Goal: Navigation & Orientation: Find specific page/section

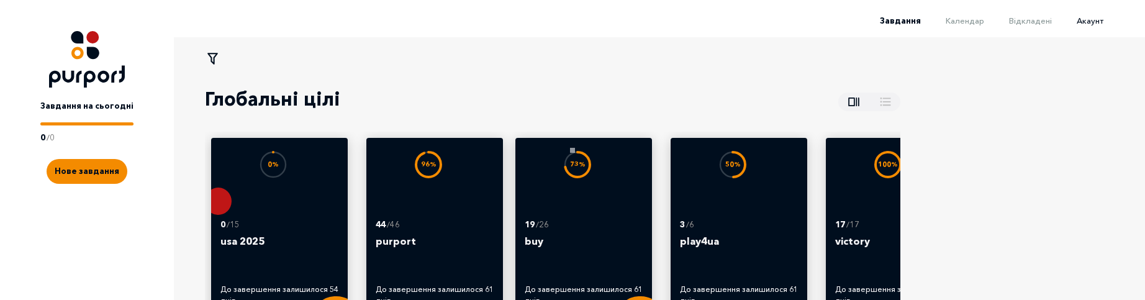
click at [1096, 17] on span "Акаунт" at bounding box center [1090, 21] width 27 height 10
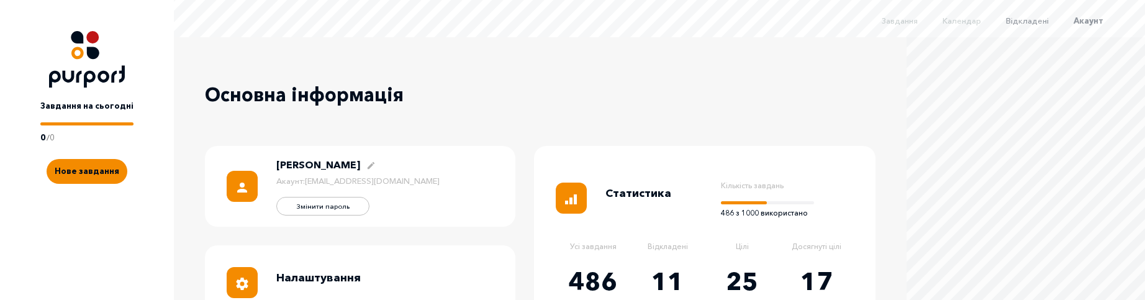
click at [1042, 23] on span "Відкладені" at bounding box center [1027, 21] width 43 height 10
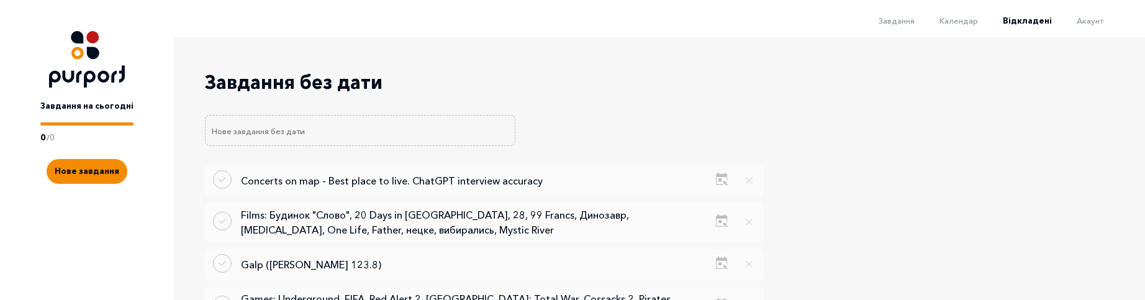
click at [978, 26] on li "Календар" at bounding box center [946, 19] width 63 height 15
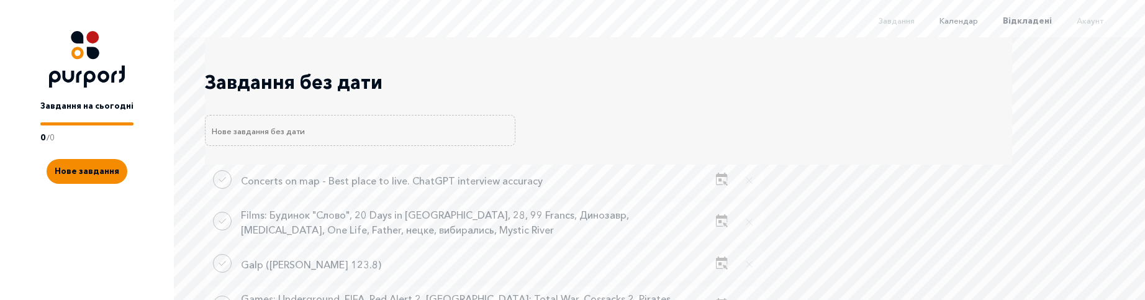
click at [968, 22] on span "Календар" at bounding box center [959, 21] width 39 height 10
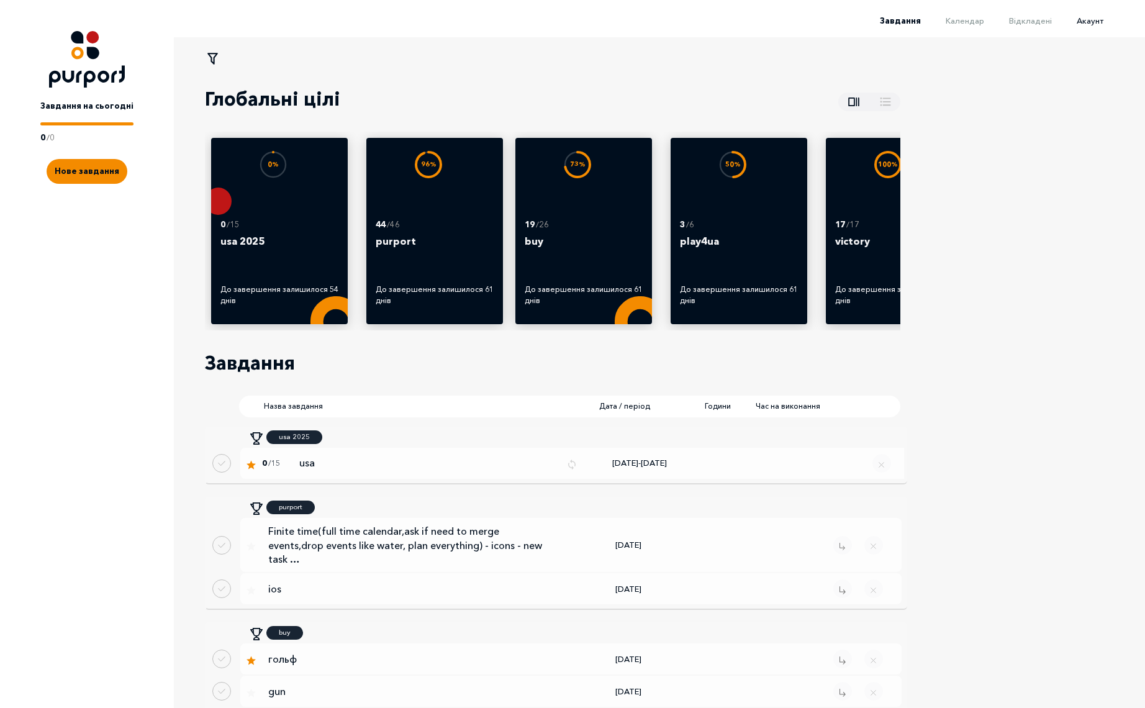
click at [1104, 22] on span "Акаунт" at bounding box center [1090, 21] width 27 height 10
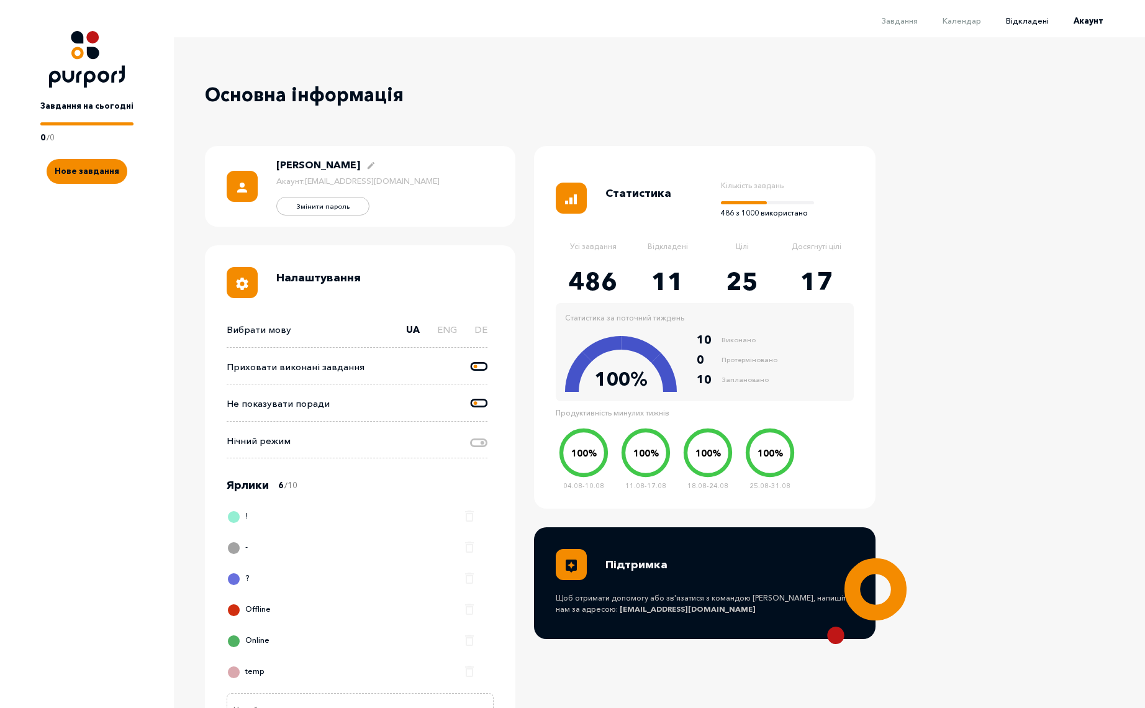
click at [1043, 17] on span "Відкладені" at bounding box center [1027, 21] width 43 height 10
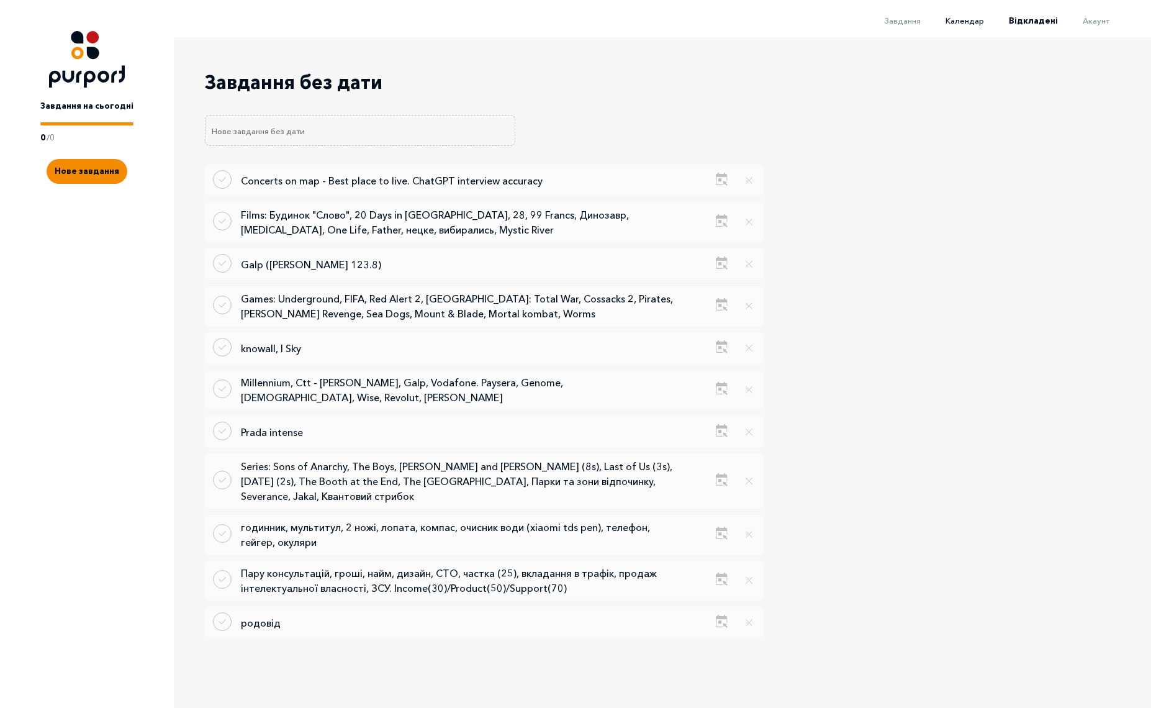
click at [966, 23] on span "Календар" at bounding box center [965, 21] width 39 height 10
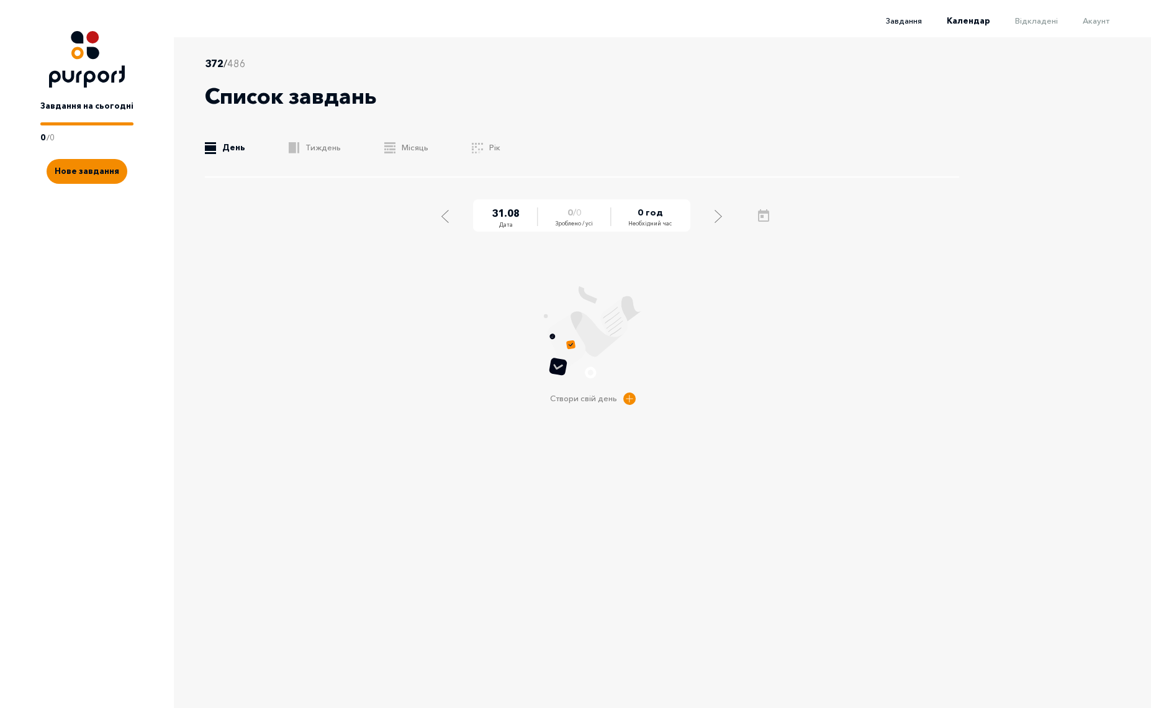
click at [905, 24] on span "Завдання" at bounding box center [904, 21] width 36 height 10
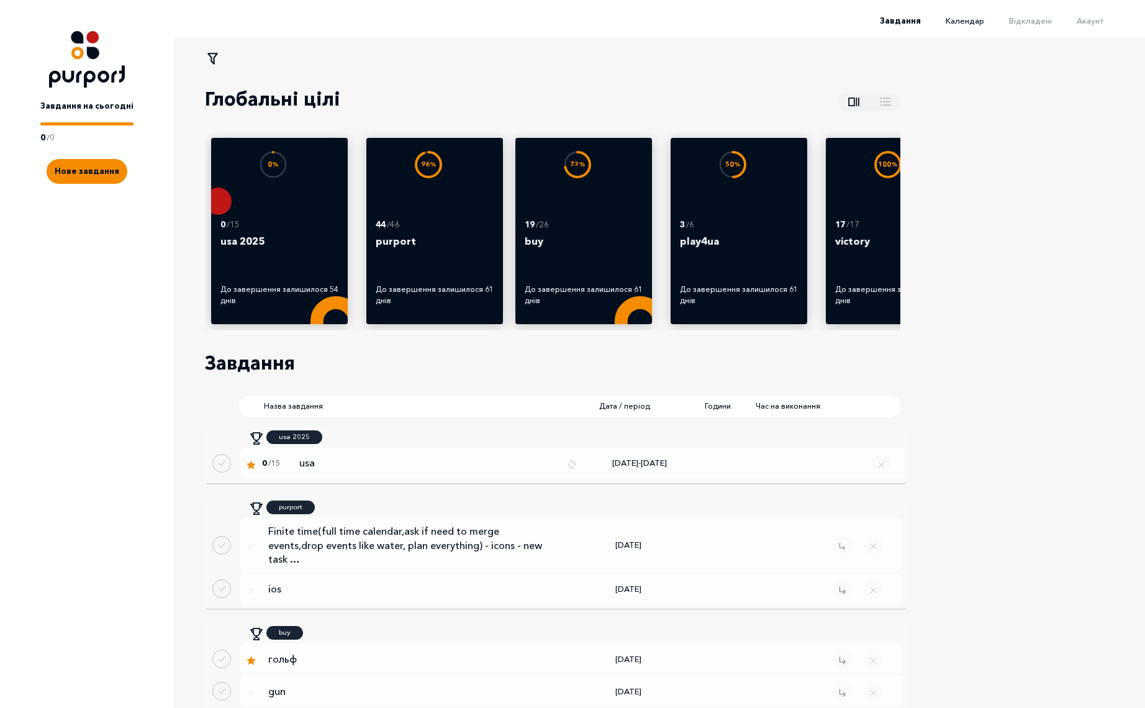
click at [974, 23] on span "Календар" at bounding box center [965, 21] width 39 height 10
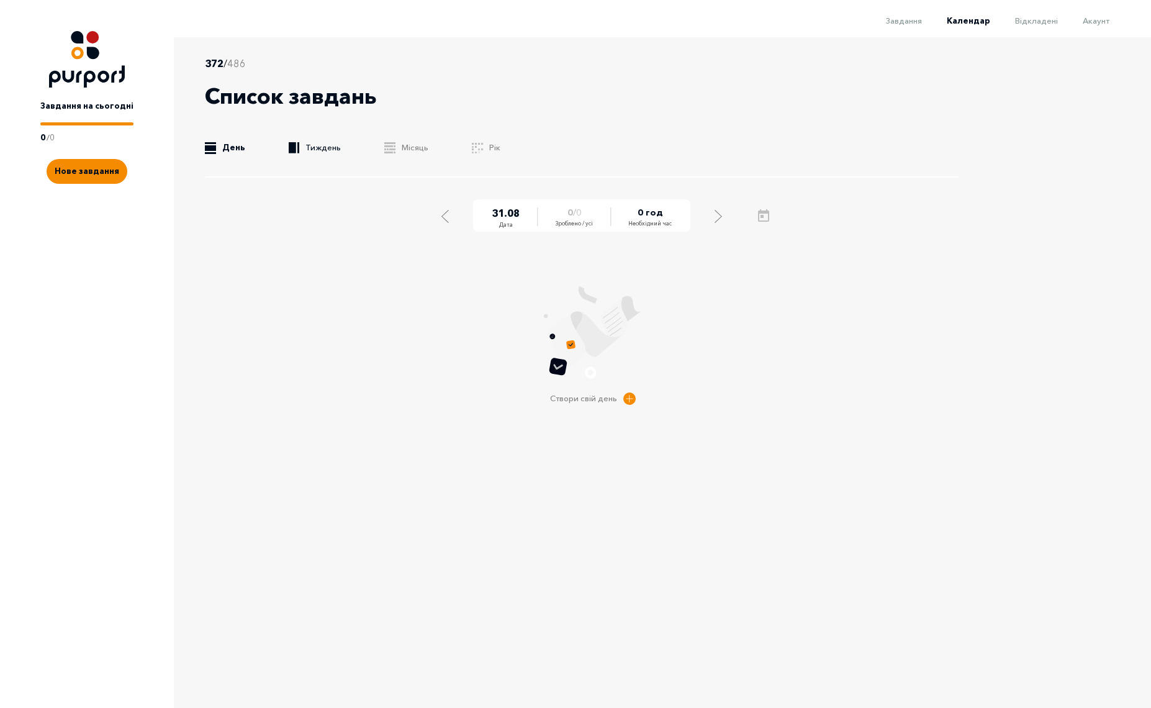
click at [326, 150] on link ".b{fill:#F48B00;} Тиждень" at bounding box center [315, 148] width 52 height 12
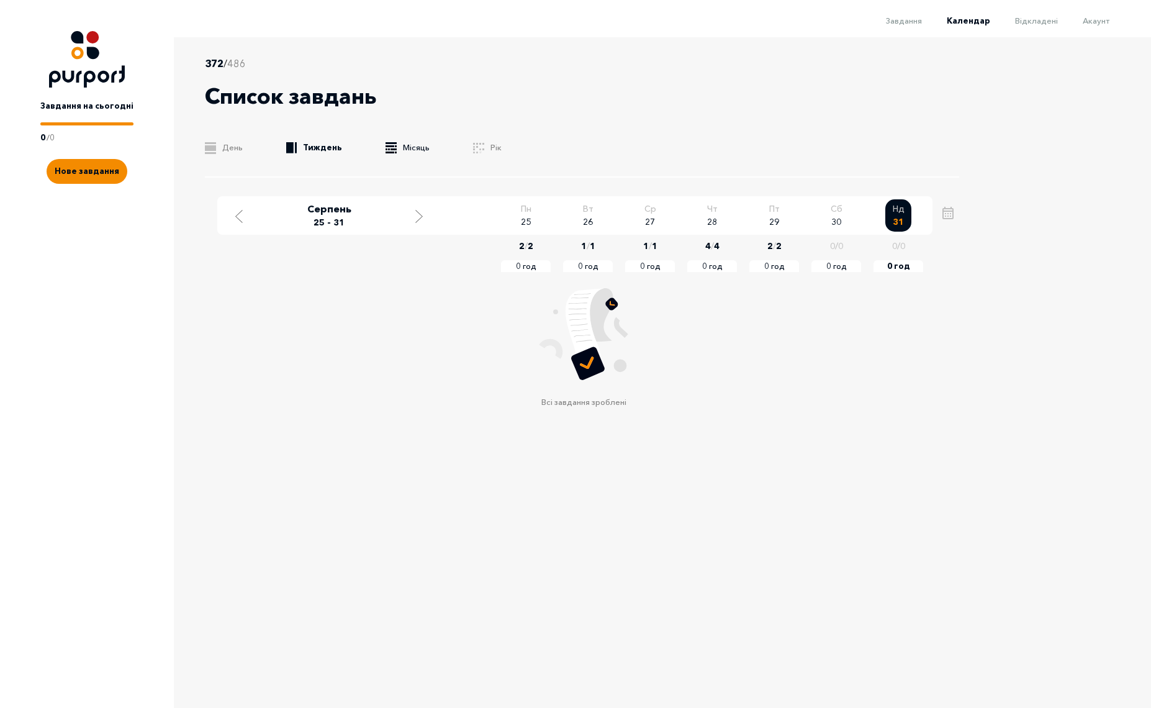
click at [405, 151] on link ".b{fill:#F48B00;} Місяць" at bounding box center [408, 148] width 44 height 12
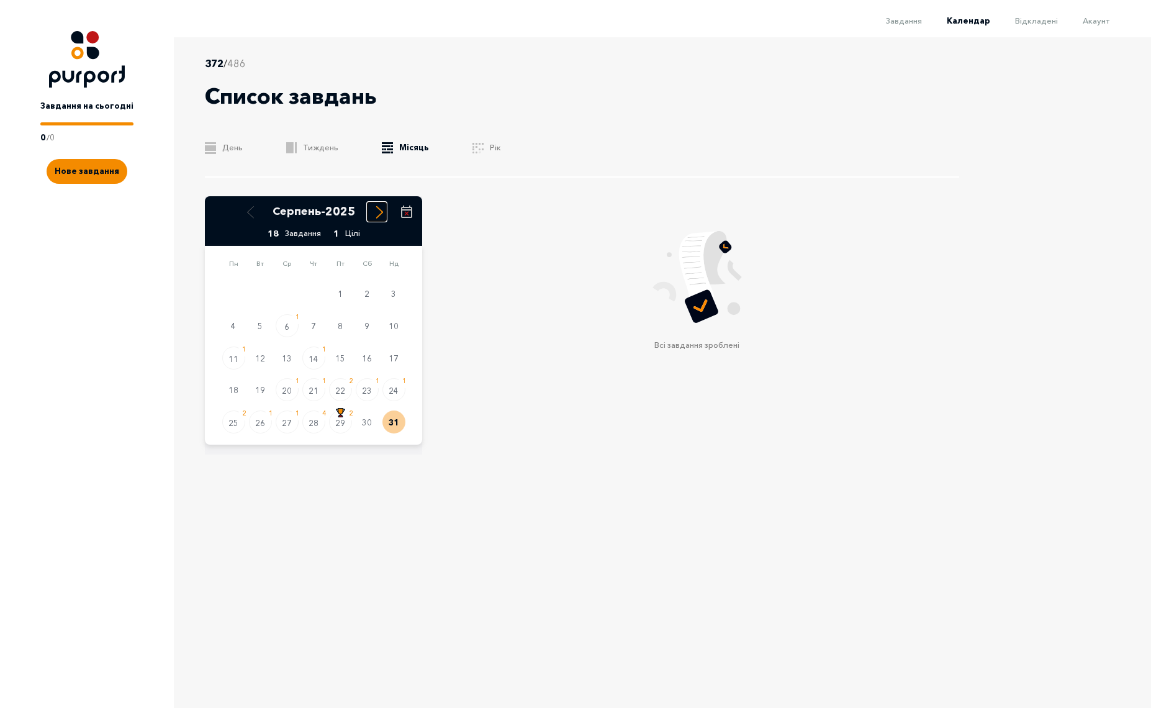
click at [378, 213] on icon "Select next month" at bounding box center [379, 212] width 7 height 13
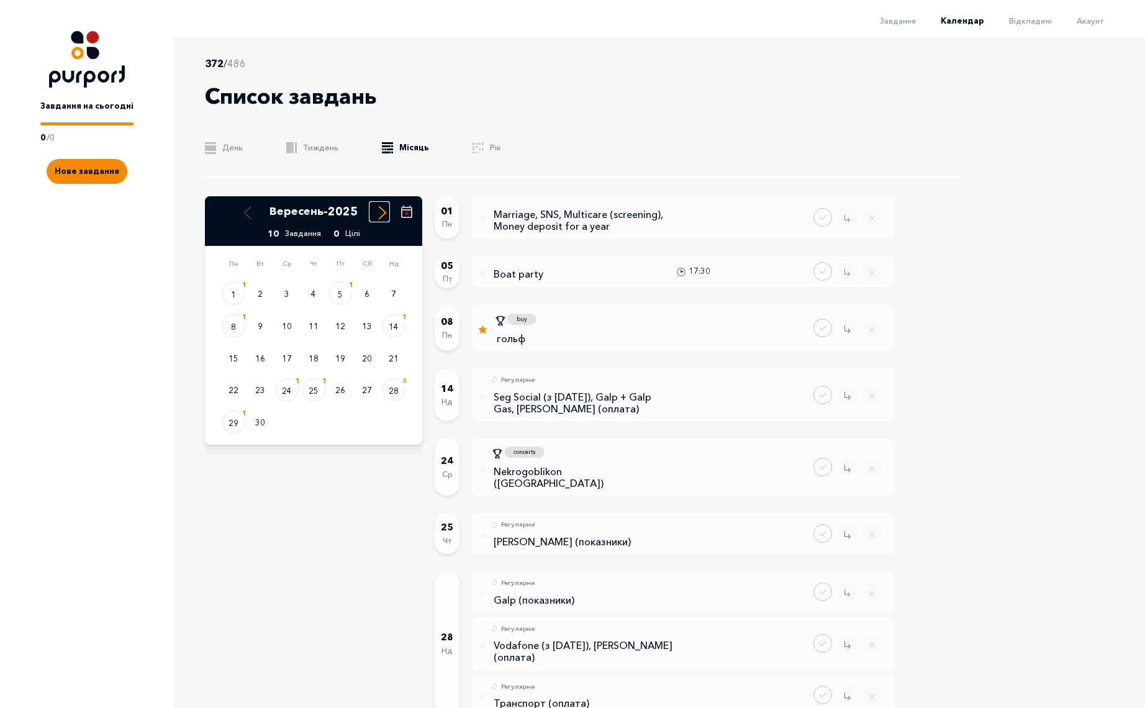
click at [385, 217] on icon "Select next month" at bounding box center [382, 212] width 7 height 13
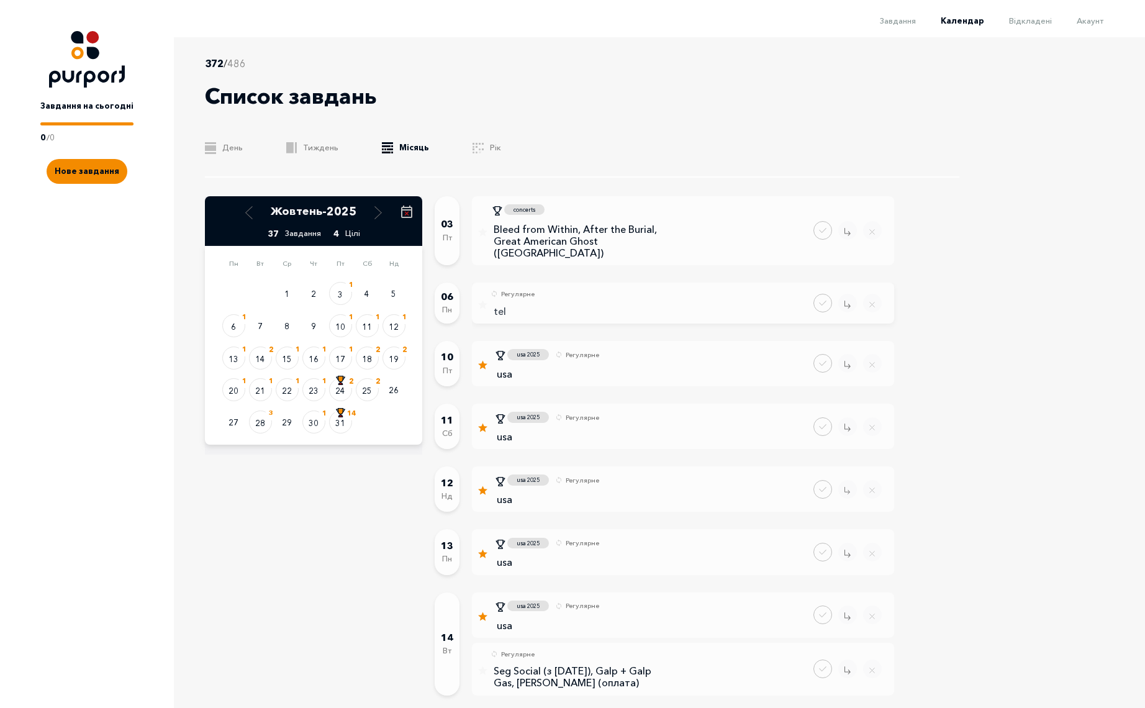
click at [501, 306] on p "tel" at bounding box center [513, 312] width 44 height 12
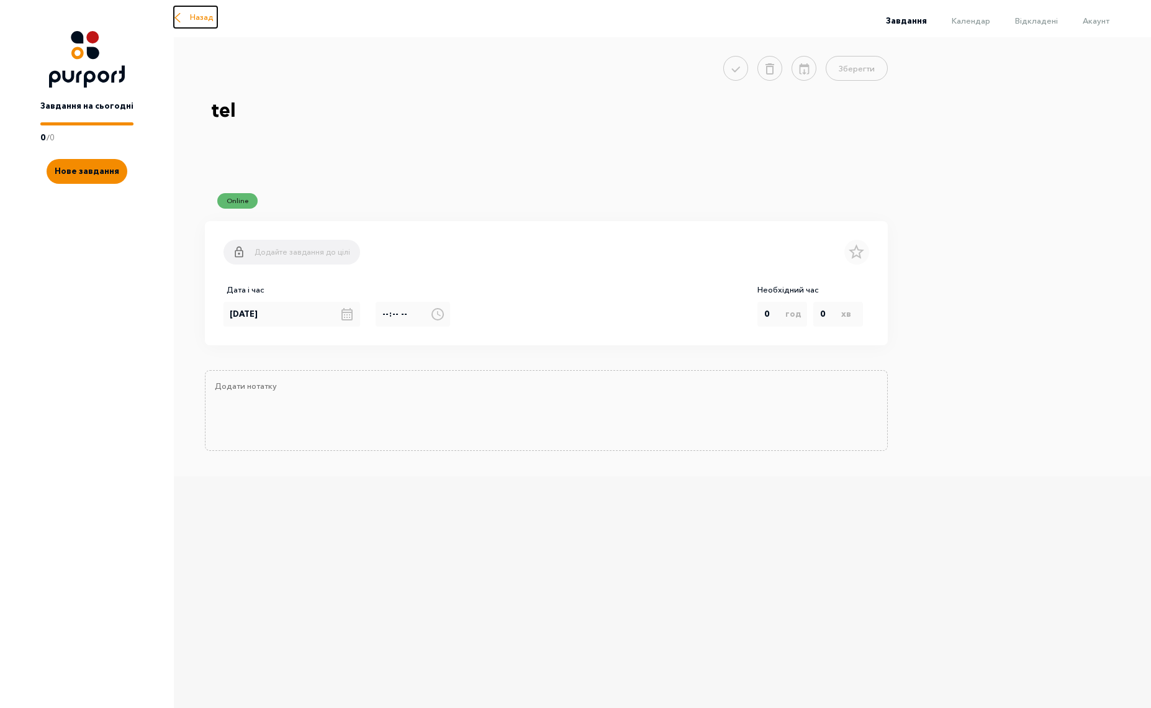
click at [188, 22] on button "Назад" at bounding box center [195, 17] width 43 height 22
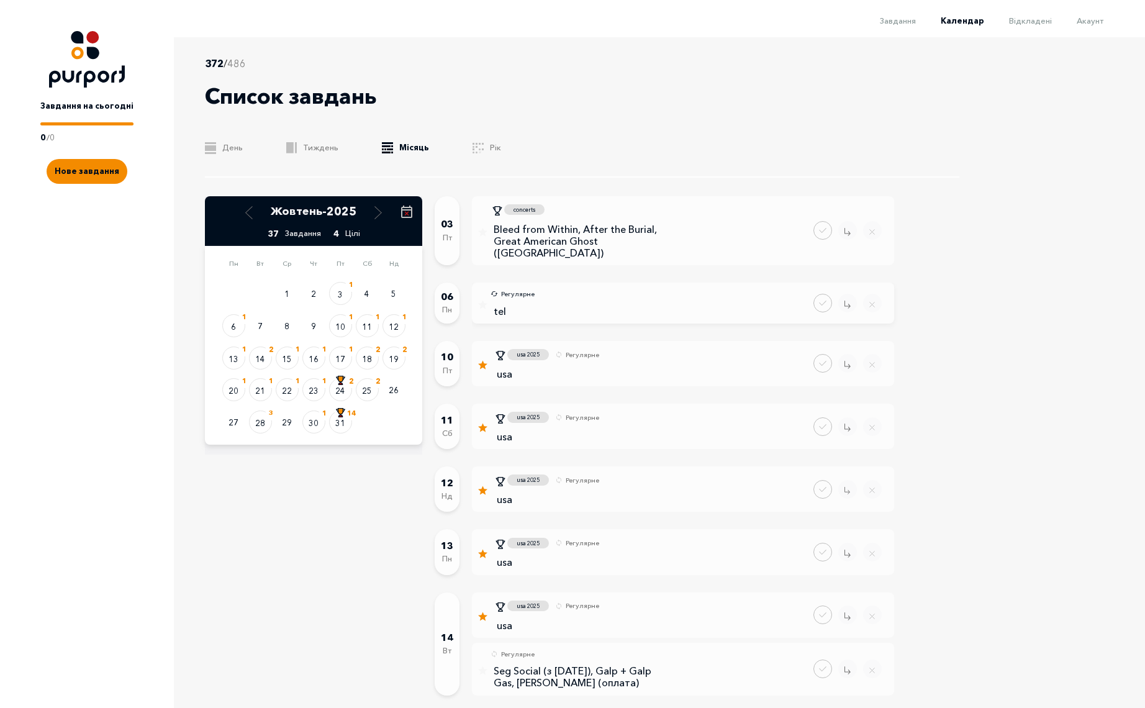
click at [520, 289] on p "Регулярне" at bounding box center [518, 294] width 34 height 11
select select "7"
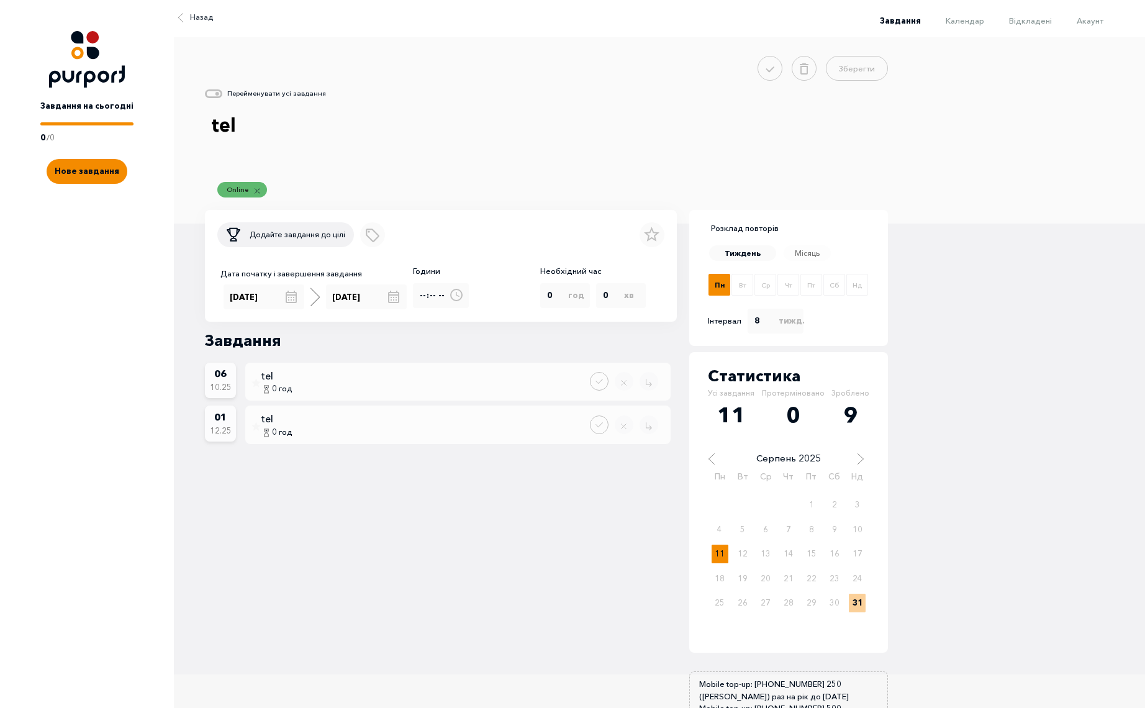
click at [906, 20] on span "Завдання" at bounding box center [900, 21] width 41 height 10
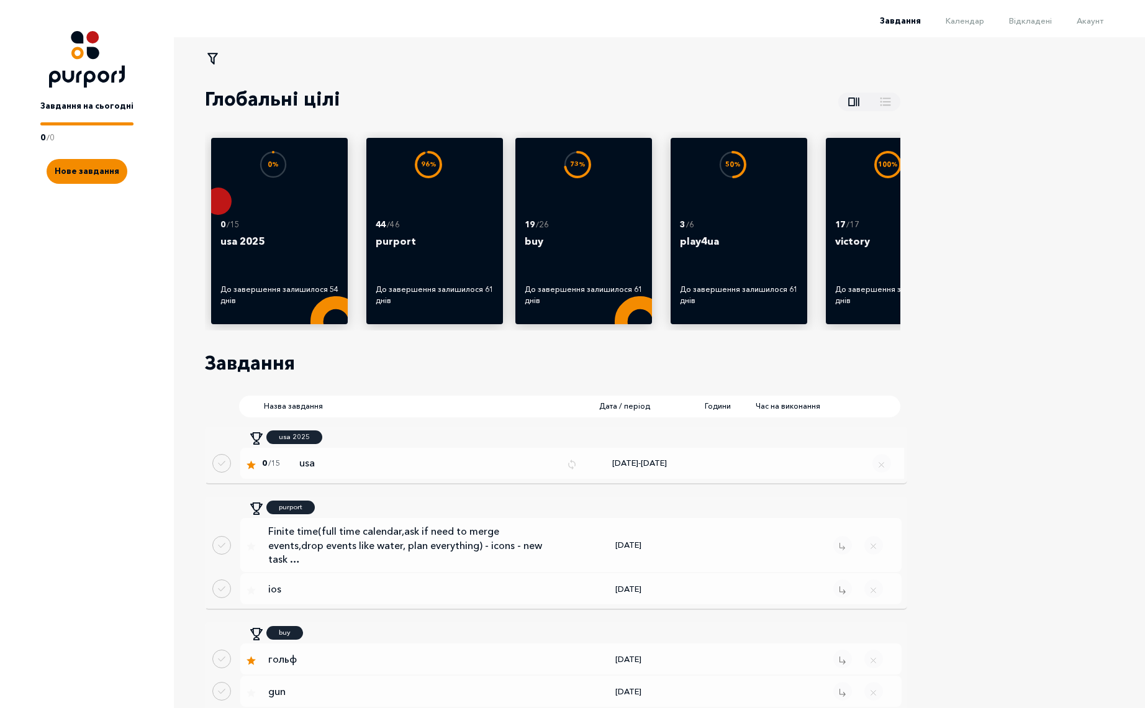
click at [978, 14] on li "Календар" at bounding box center [952, 19] width 63 height 15
click at [977, 17] on span "Календар" at bounding box center [965, 21] width 39 height 10
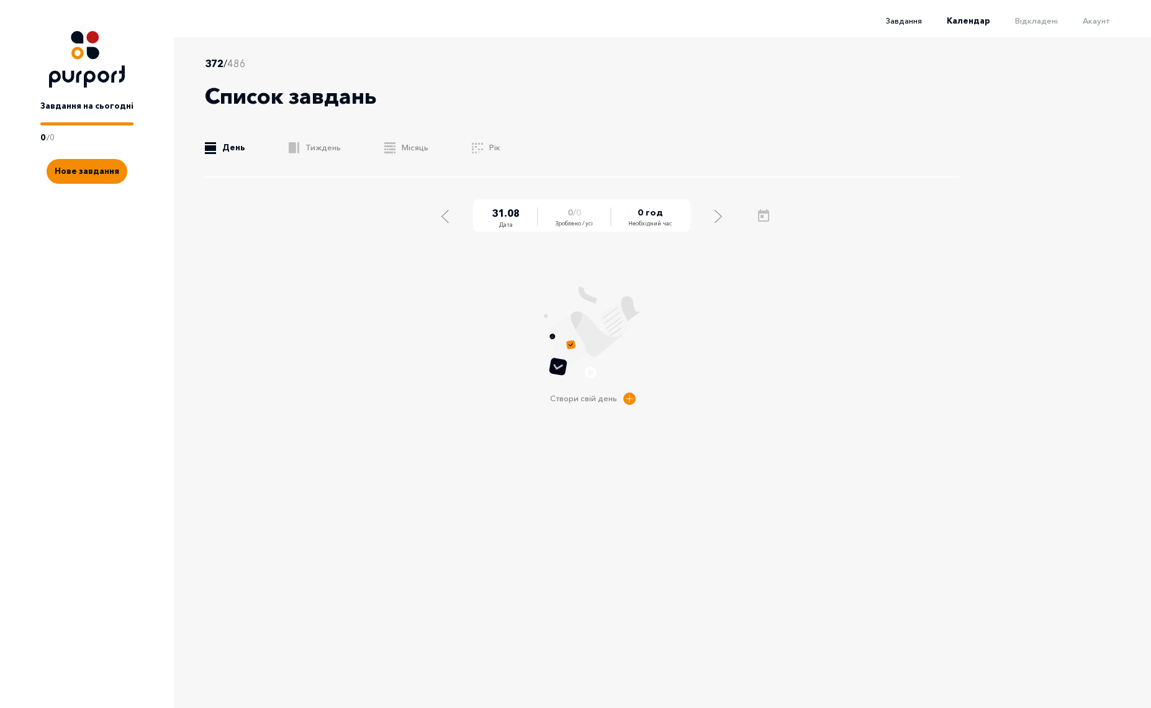
click at [906, 23] on span "Завдання" at bounding box center [904, 21] width 36 height 10
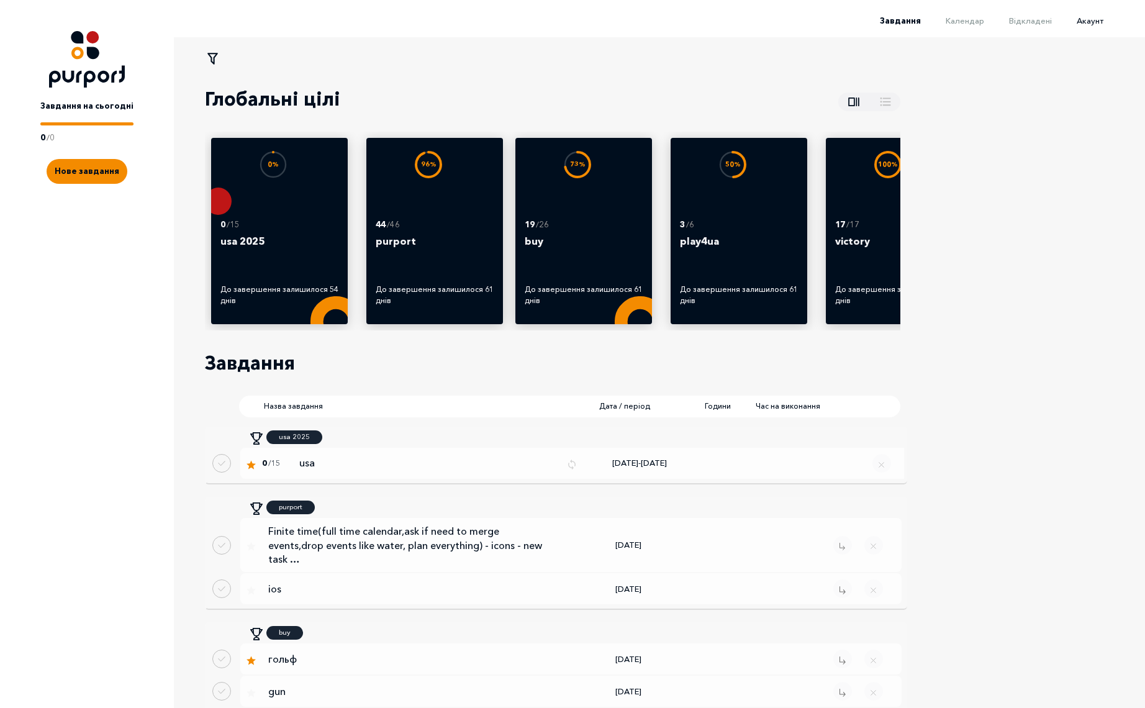
click at [1102, 22] on span "Акаунт" at bounding box center [1090, 21] width 27 height 10
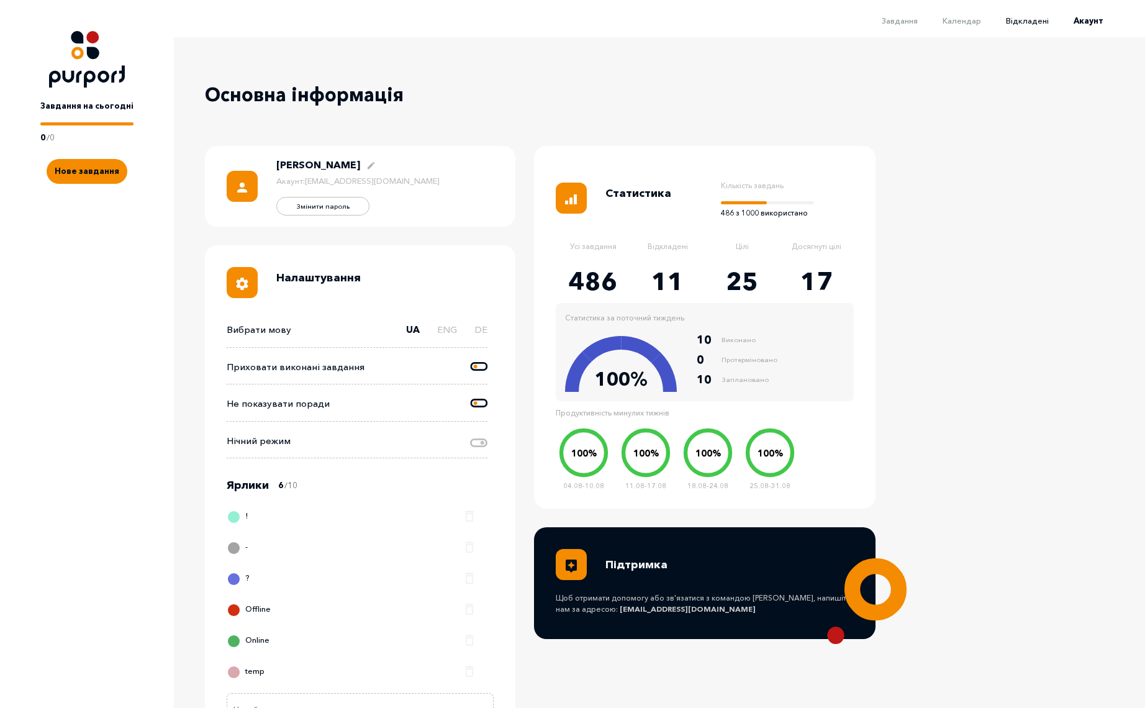
click at [1030, 18] on span "Відкладені" at bounding box center [1027, 21] width 43 height 10
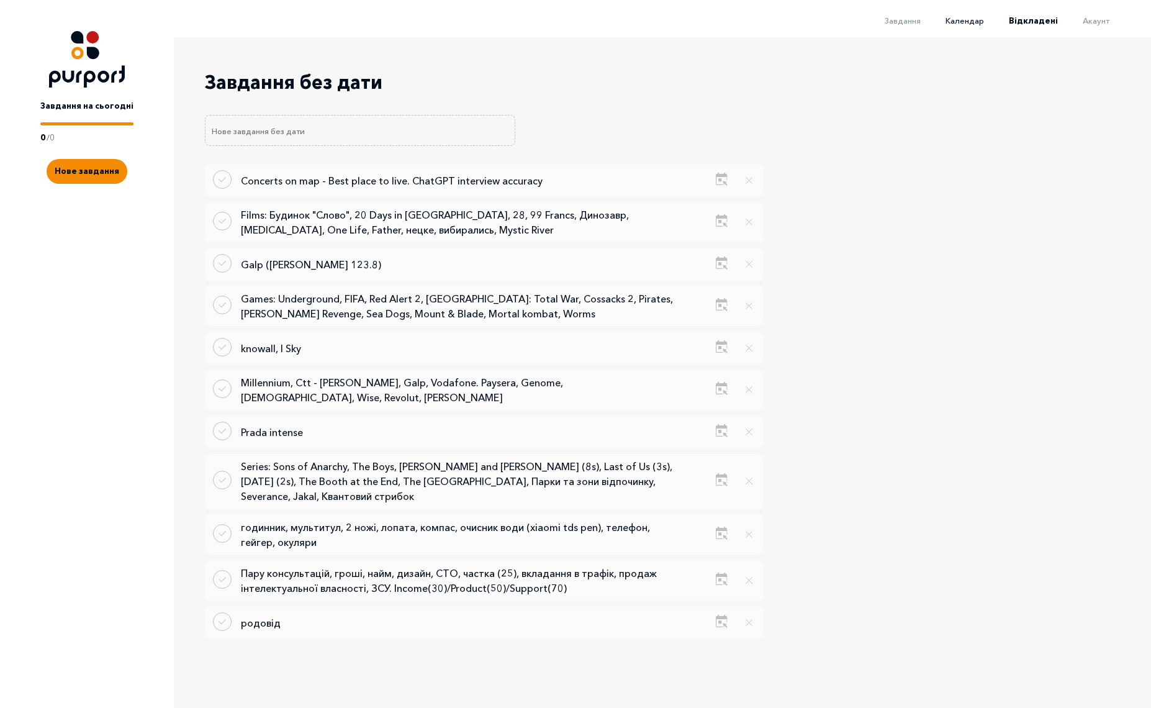
click at [959, 21] on span "Календар" at bounding box center [965, 21] width 39 height 10
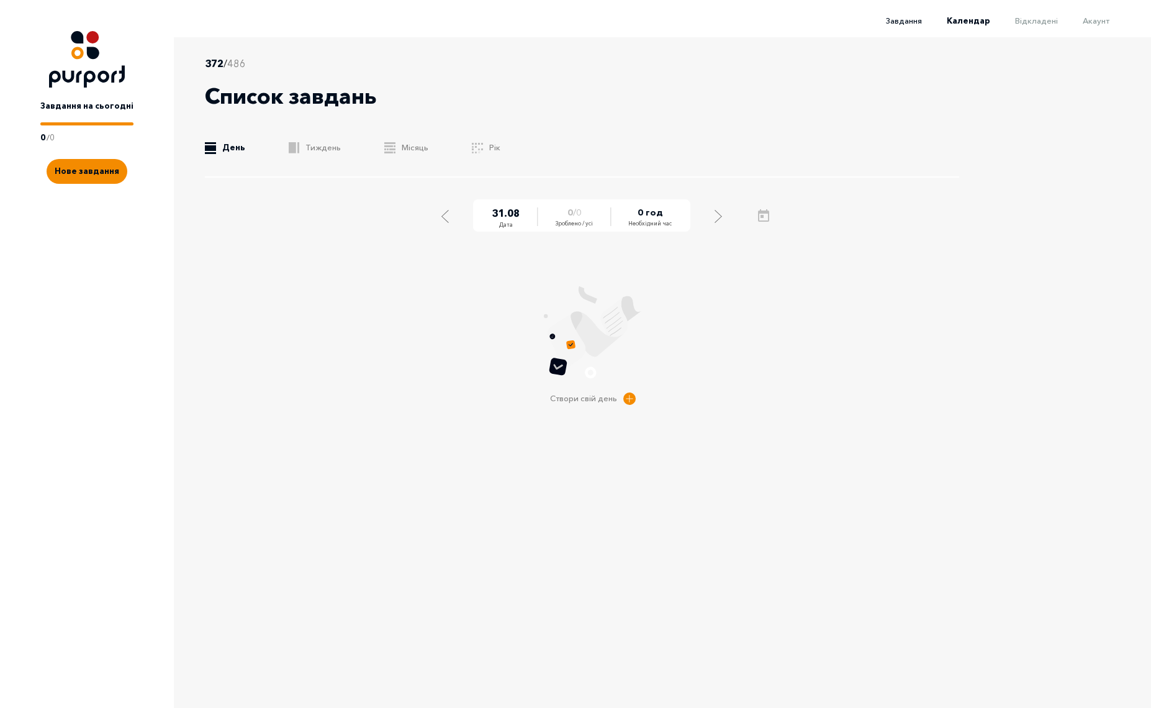
click at [904, 18] on span "Завдання" at bounding box center [904, 21] width 36 height 10
